Goal: Navigation & Orientation: Find specific page/section

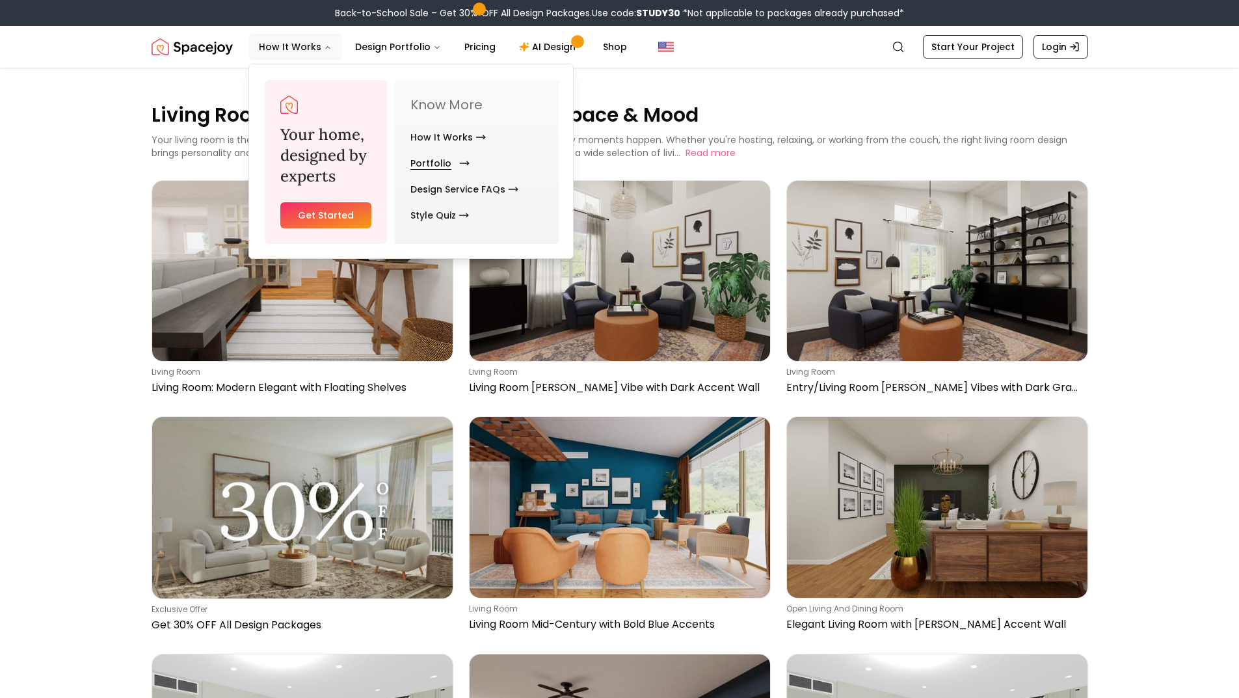
click at [434, 162] on link "Portfolio" at bounding box center [437, 163] width 54 height 26
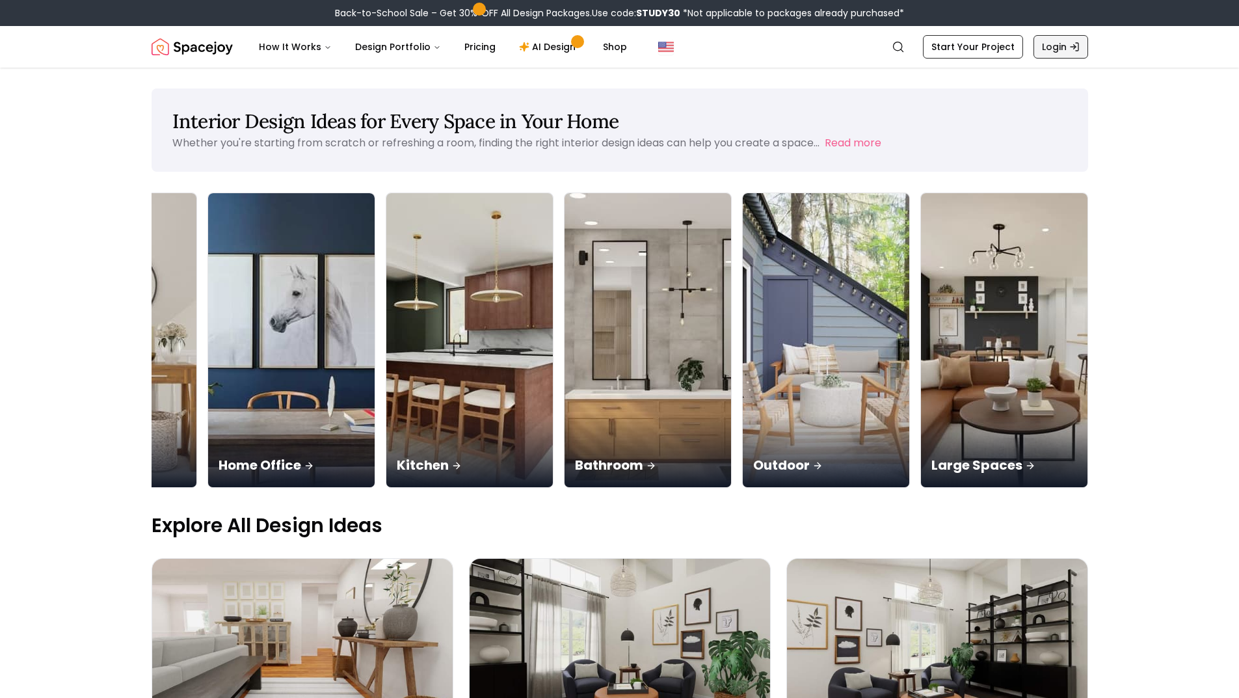
click at [1053, 44] on link "Login" at bounding box center [1060, 46] width 55 height 23
